Goal: Task Accomplishment & Management: Complete application form

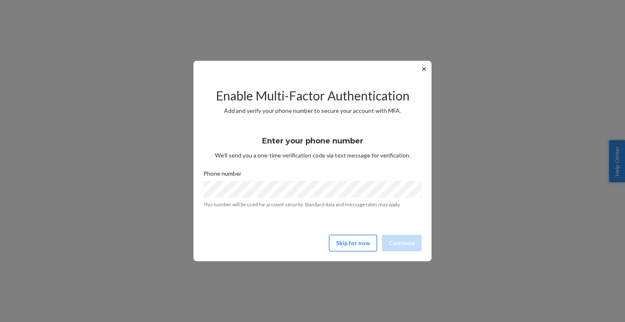
click at [350, 245] on button "Skip for now" at bounding box center [353, 243] width 48 height 17
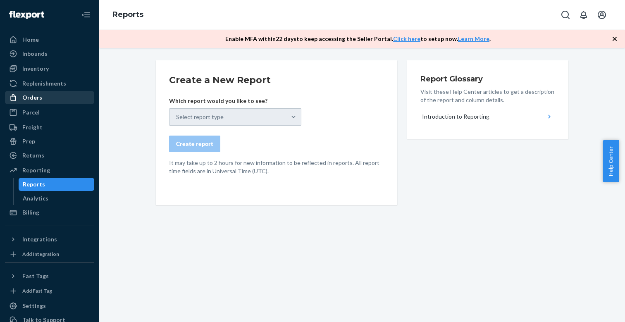
click at [46, 99] on div "Orders" at bounding box center [50, 98] width 88 height 12
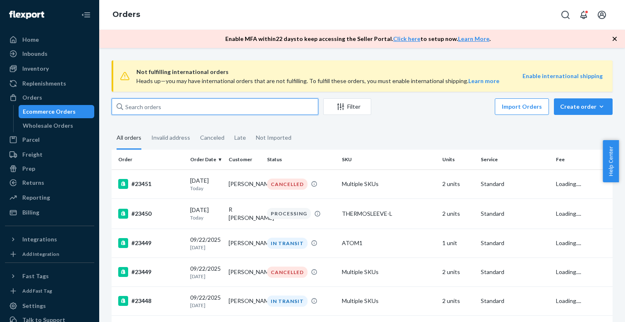
click at [204, 106] on input "text" at bounding box center [215, 106] width 207 height 17
paste input "R [PERSON_NAME]"
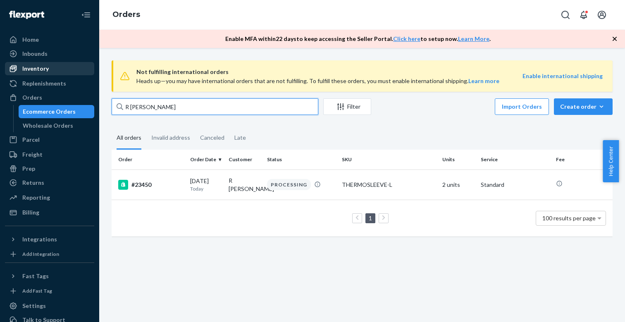
type input "R [PERSON_NAME]"
click at [34, 67] on div "Inventory" at bounding box center [35, 69] width 26 height 8
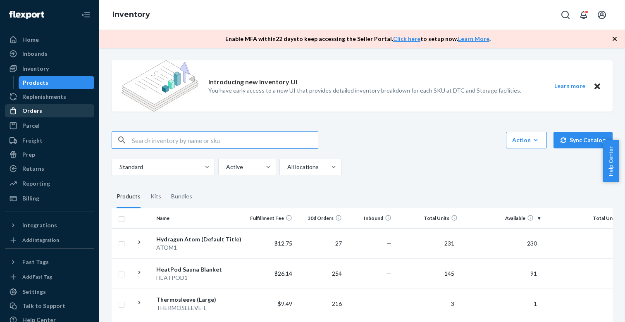
click at [32, 113] on div "Orders" at bounding box center [32, 111] width 20 height 8
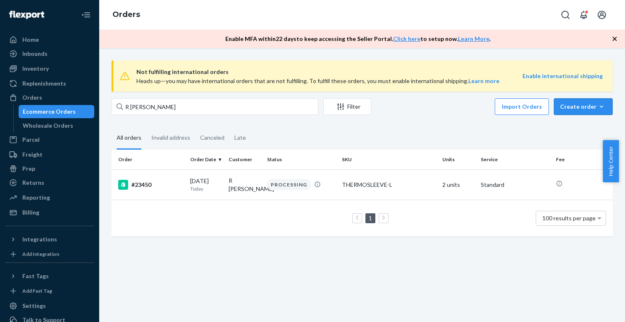
click at [573, 106] on div "Create order" at bounding box center [583, 107] width 46 height 8
click at [578, 128] on span "Ecommerce order" at bounding box center [588, 127] width 51 height 6
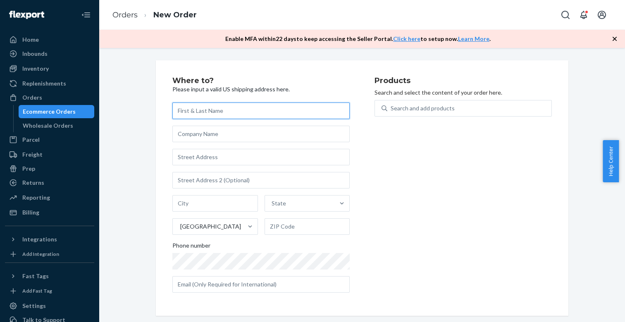
paste input "[PERSON_NAME] [STREET_ADDRESS] [PHONE_NUMBER]"
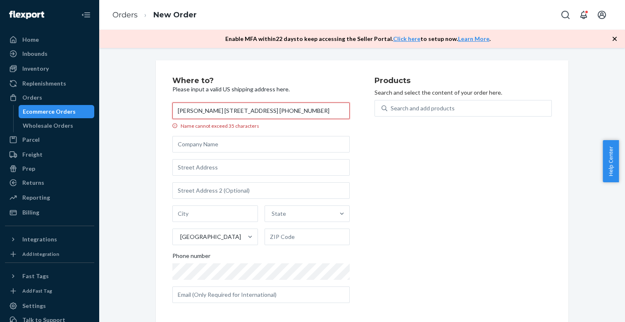
drag, startPoint x: 281, startPoint y: 111, endPoint x: 349, endPoint y: 107, distance: 68.8
click at [348, 109] on div "Where to? Please input a valid US shipping address here. [PERSON_NAME] [STREET_…" at bounding box center [273, 193] width 202 height 233
drag, startPoint x: 219, startPoint y: 112, endPoint x: 273, endPoint y: 110, distance: 54.2
click at [273, 110] on input "[PERSON_NAME] [STREET_ADDRESS] +1" at bounding box center [260, 111] width 177 height 17
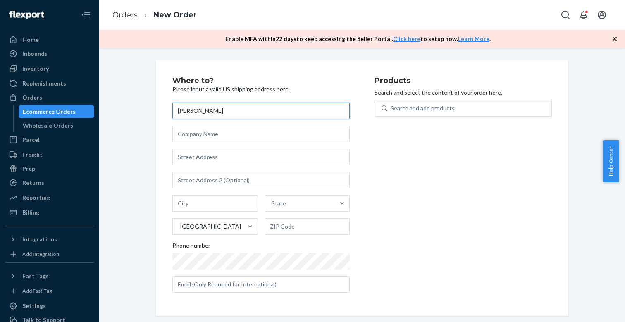
type input "[PERSON_NAME]"
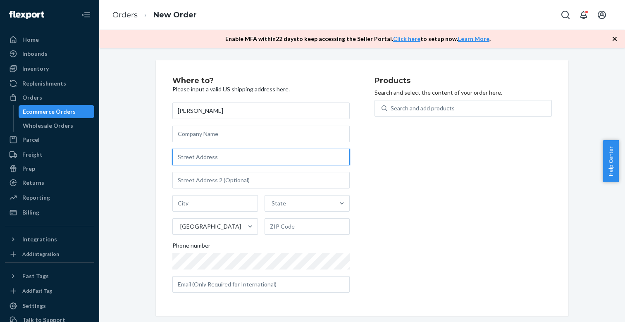
paste input "[STREET_ADDRESS]"
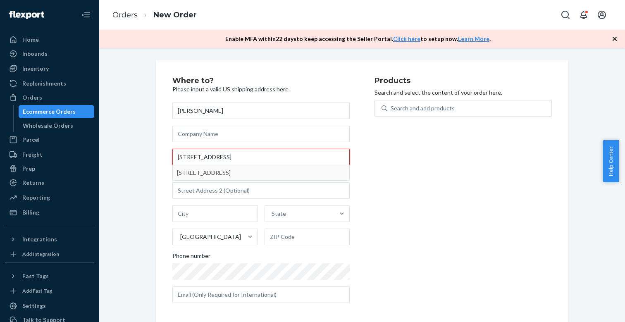
type input "[STREET_ADDRESS]"
type input "Roswell"
type input "30076"
type input "[STREET_ADDRESS]"
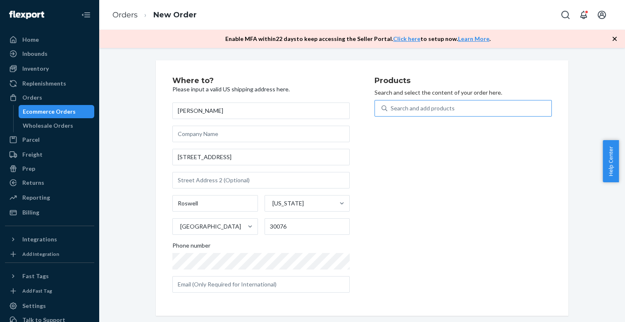
click at [440, 110] on div "Search and add products" at bounding box center [423, 108] width 64 height 8
click at [392, 110] on input "Search and add products" at bounding box center [391, 108] width 1 height 8
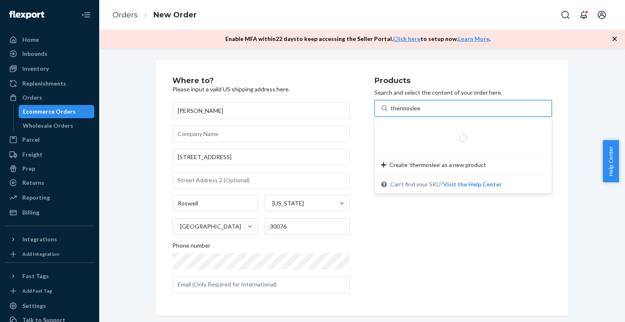
type input "thermosleeve"
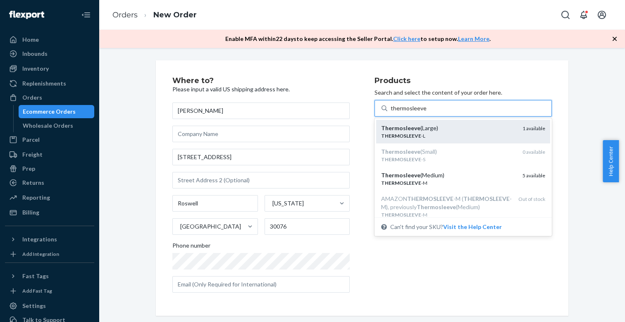
click at [435, 125] on div "Thermosleeve (Large)" at bounding box center [448, 128] width 135 height 8
click at [426, 112] on input "thermosleeve" at bounding box center [409, 108] width 36 height 8
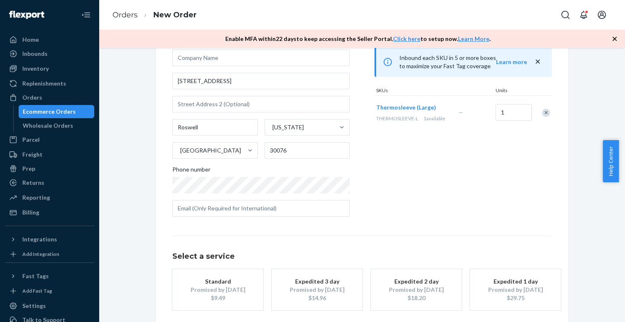
click at [334, 278] on div "Expedited 3 day" at bounding box center [317, 281] width 66 height 8
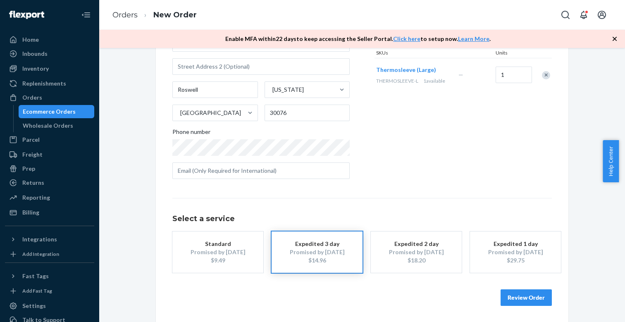
scroll to position [113, 0]
click at [517, 291] on button "Review Order" at bounding box center [526, 298] width 51 height 17
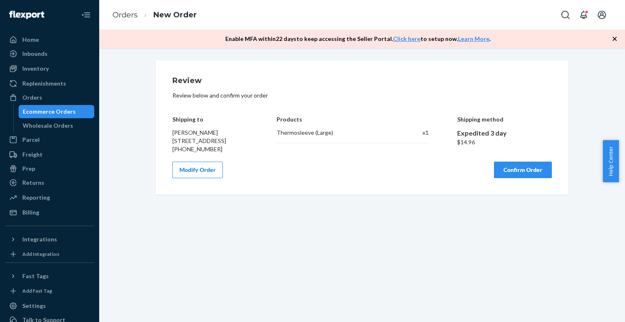
scroll to position [0, 0]
click at [517, 174] on button "Confirm Order" at bounding box center [523, 170] width 58 height 17
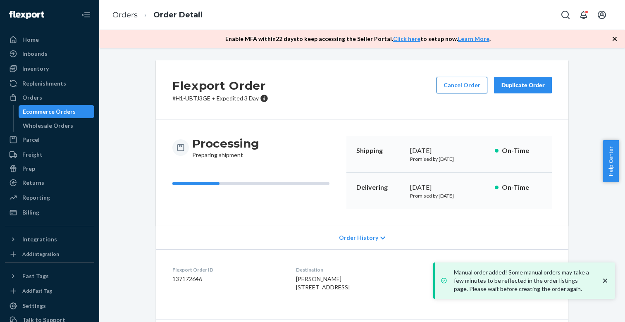
click at [466, 89] on button "Cancel Order" at bounding box center [462, 85] width 51 height 17
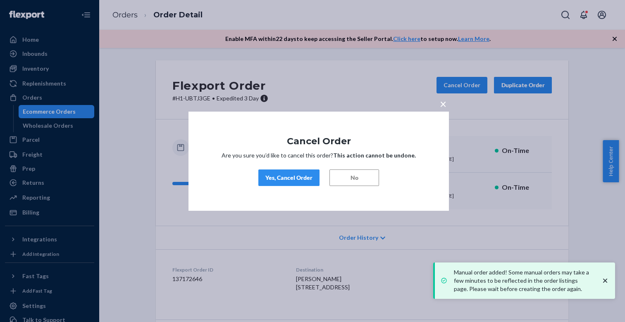
click at [296, 170] on button "Yes, Cancel Order" at bounding box center [288, 178] width 61 height 17
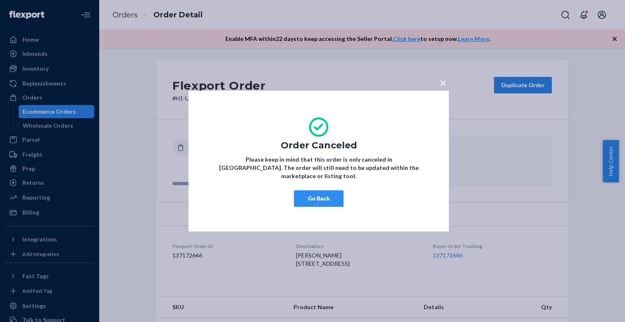
click at [324, 202] on button "Go Back" at bounding box center [319, 198] width 50 height 17
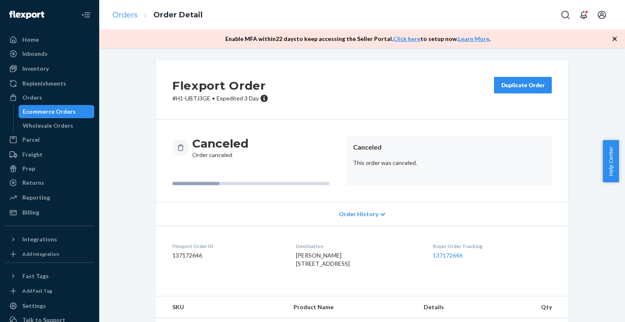
click at [119, 17] on link "Orders" at bounding box center [124, 14] width 25 height 9
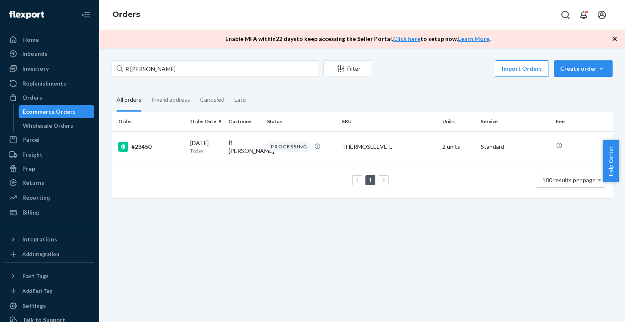
click at [205, 194] on div "1 100 results per page" at bounding box center [362, 180] width 488 height 26
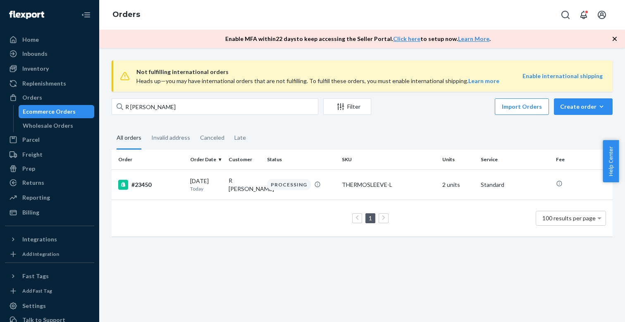
click at [34, 62] on ul "Home Inbounds Shipping Plans Problems Inventory Products Replenishments Orders …" at bounding box center [49, 126] width 89 height 186
click at [32, 68] on div "Inventory" at bounding box center [35, 69] width 26 height 8
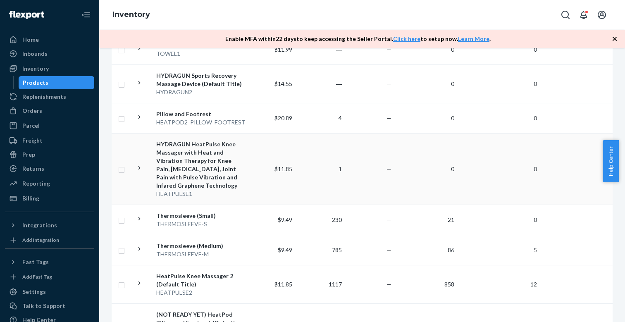
scroll to position [441, 0]
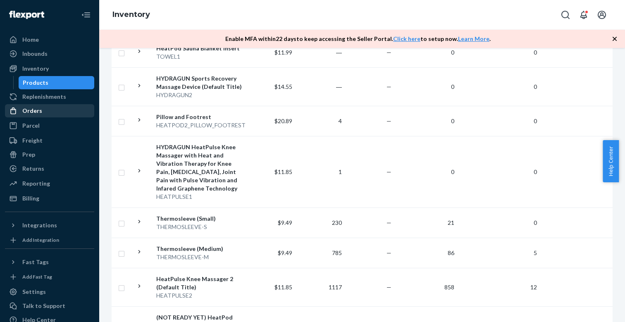
click at [33, 111] on div "Orders" at bounding box center [32, 111] width 20 height 8
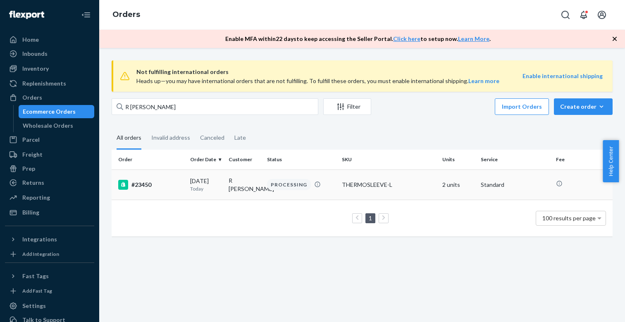
click at [146, 183] on div "#23450" at bounding box center [150, 185] width 65 height 10
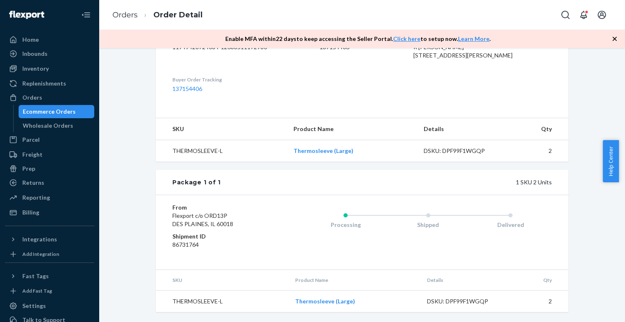
scroll to position [248, 0]
click at [33, 70] on div "Inventory" at bounding box center [35, 69] width 26 height 8
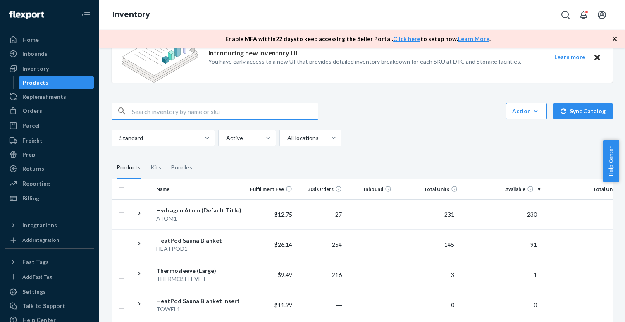
scroll to position [54, 0]
